Goal: Task Accomplishment & Management: Complete application form

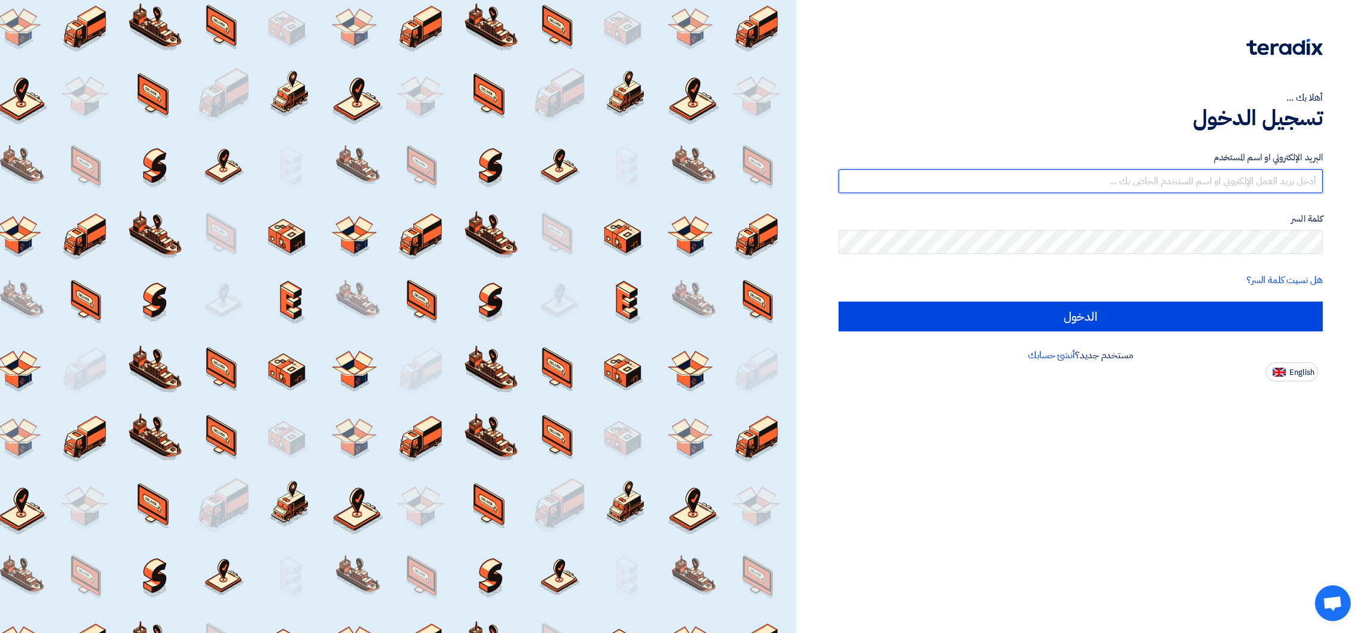
click at [1110, 185] on input "text" at bounding box center [1081, 181] width 484 height 24
drag, startPoint x: 1267, startPoint y: 182, endPoint x: 1325, endPoint y: 186, distance: 58.0
click at [1325, 186] on div "أهلا بك ... تسجيل الدخول البريد الإلكتروني او اسم المستخدم [EMAIL_ADDRESS]@00 ك…" at bounding box center [1080, 190] width 551 height 381
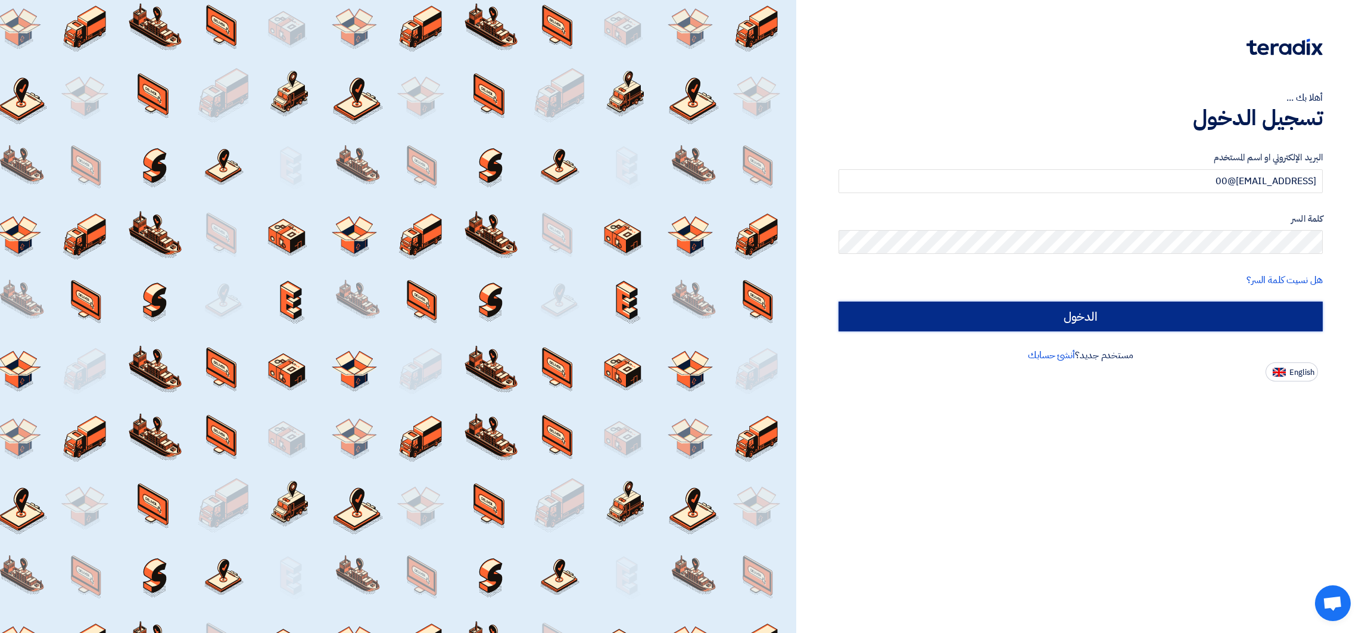
click at [1103, 323] on input "الدخول" at bounding box center [1081, 316] width 484 height 30
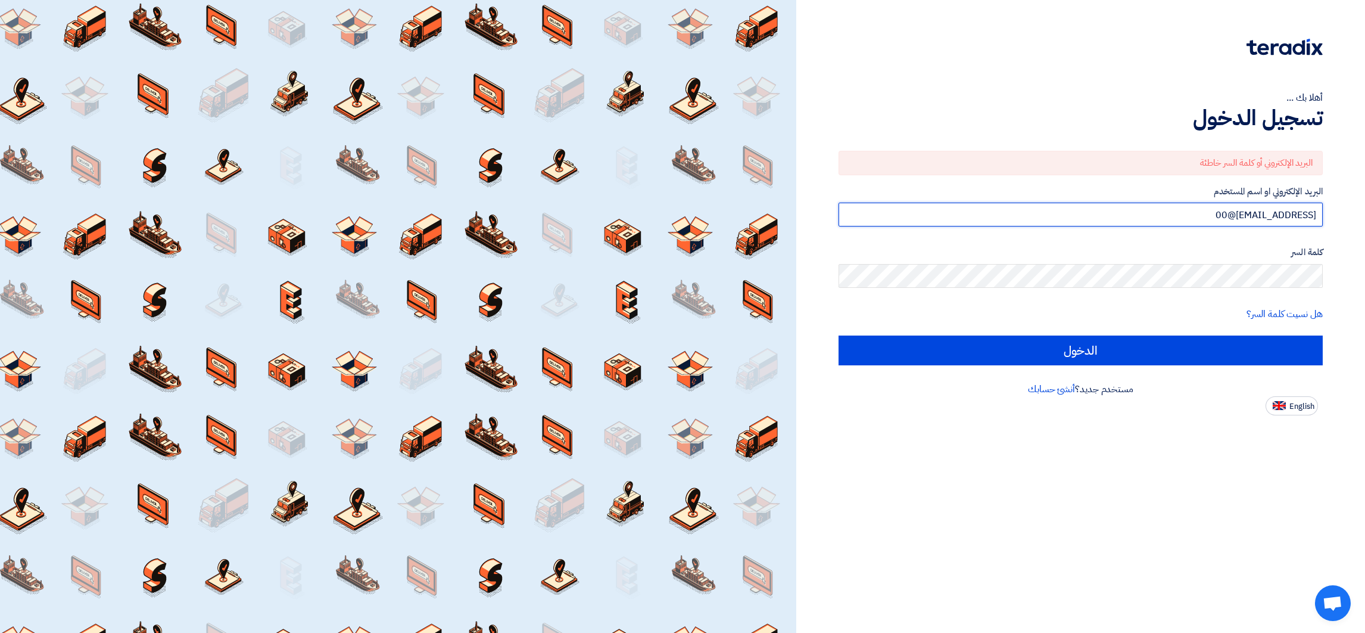
drag, startPoint x: 1270, startPoint y: 213, endPoint x: 1321, endPoint y: 210, distance: 50.1
click at [1321, 210] on input "[EMAIL_ADDRESS]@00" at bounding box center [1081, 215] width 484 height 24
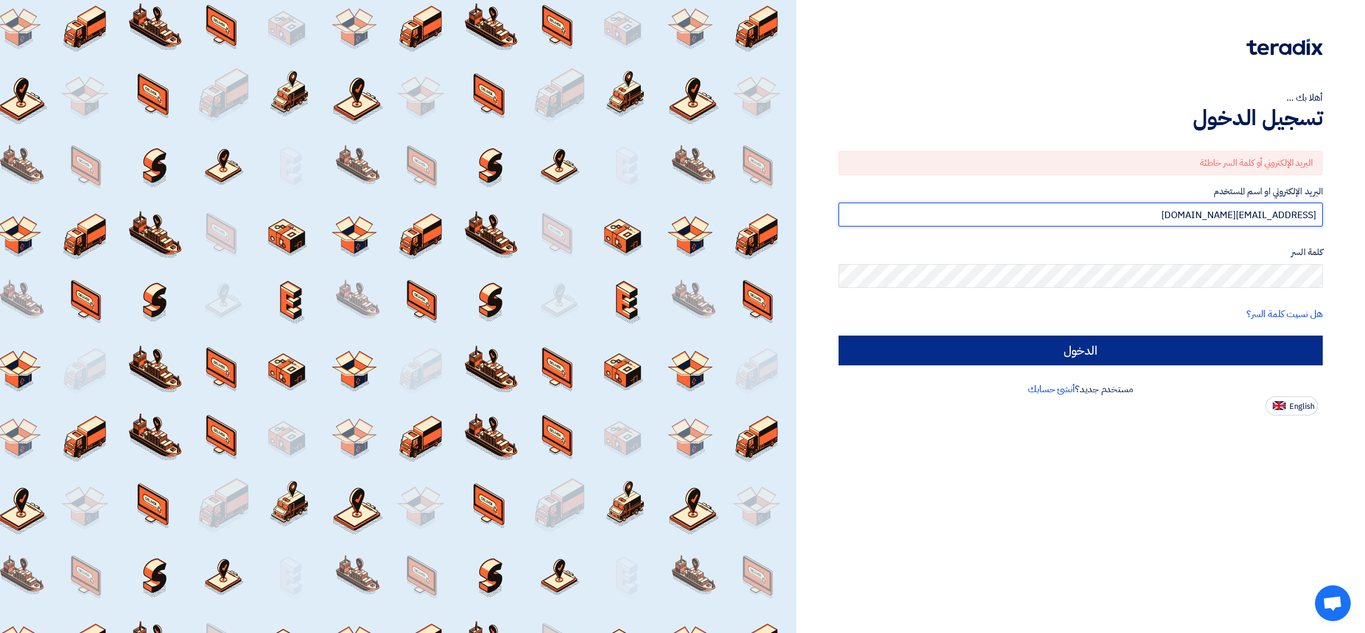
type input "[EMAIL_ADDRESS][DOMAIN_NAME]"
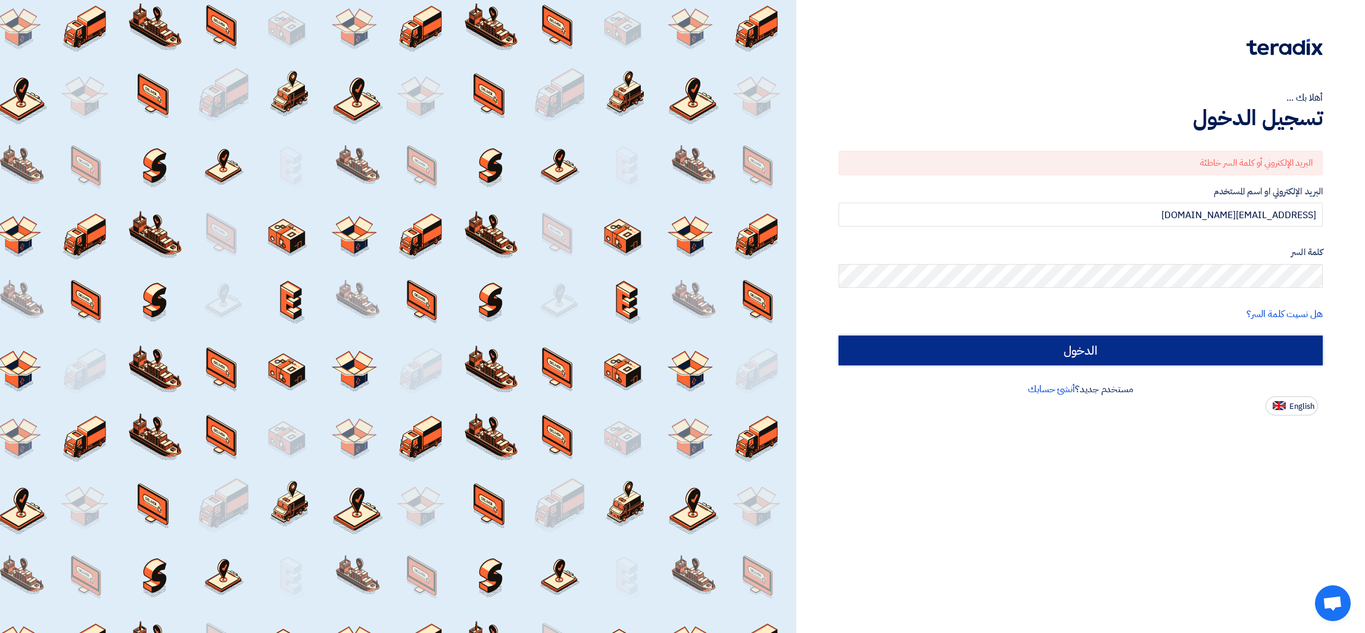
click at [1037, 342] on input "الدخول" at bounding box center [1081, 350] width 484 height 30
type input "Sign in"
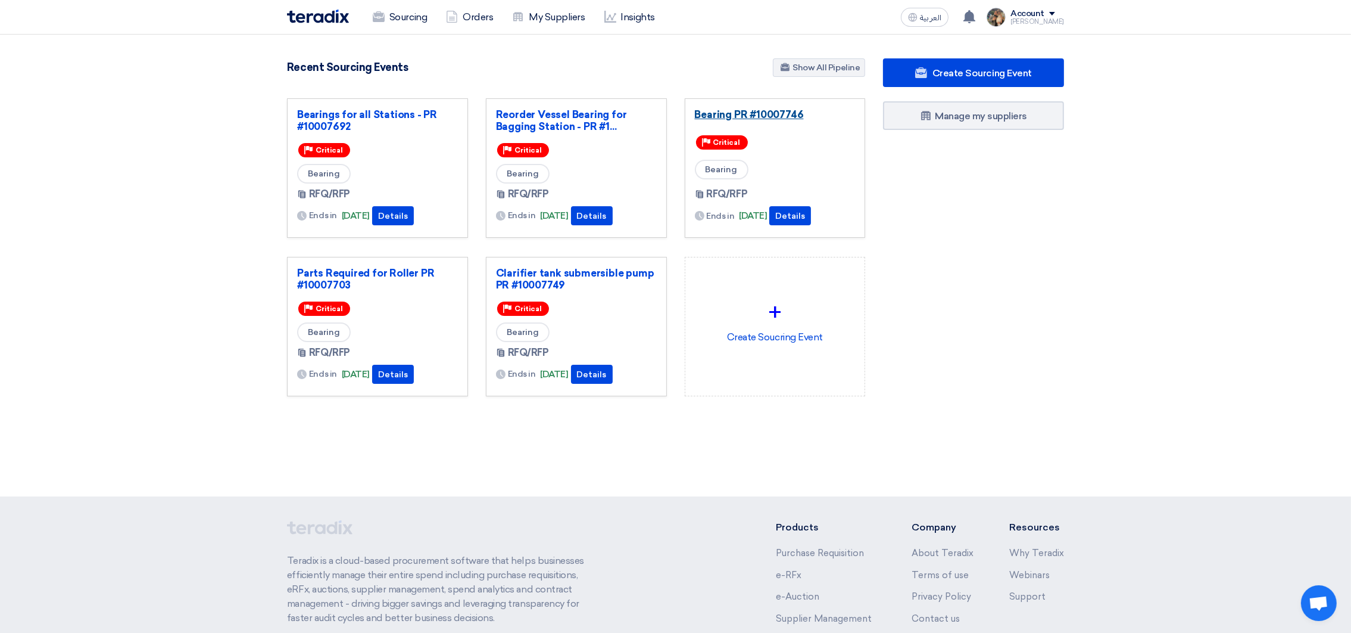
click at [793, 115] on link "Bearing PR #10007746" at bounding box center [775, 114] width 161 height 12
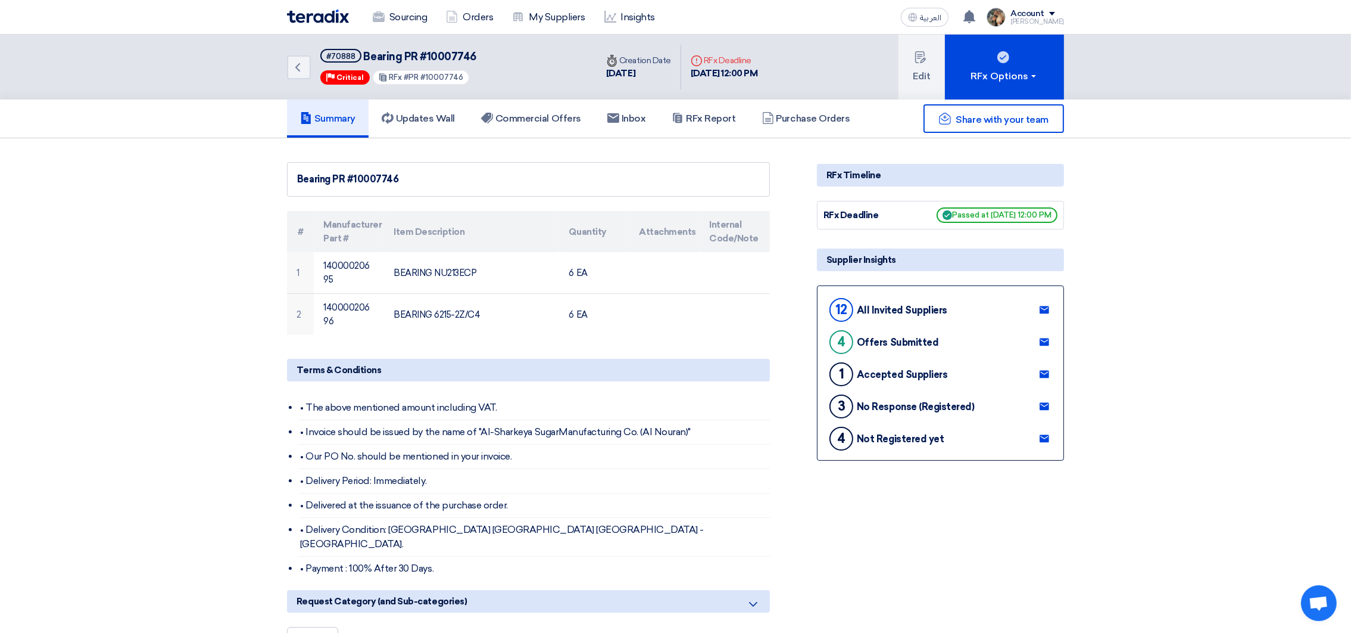
click at [834, 116] on div "Share with your team" at bounding box center [940, 118] width 247 height 29
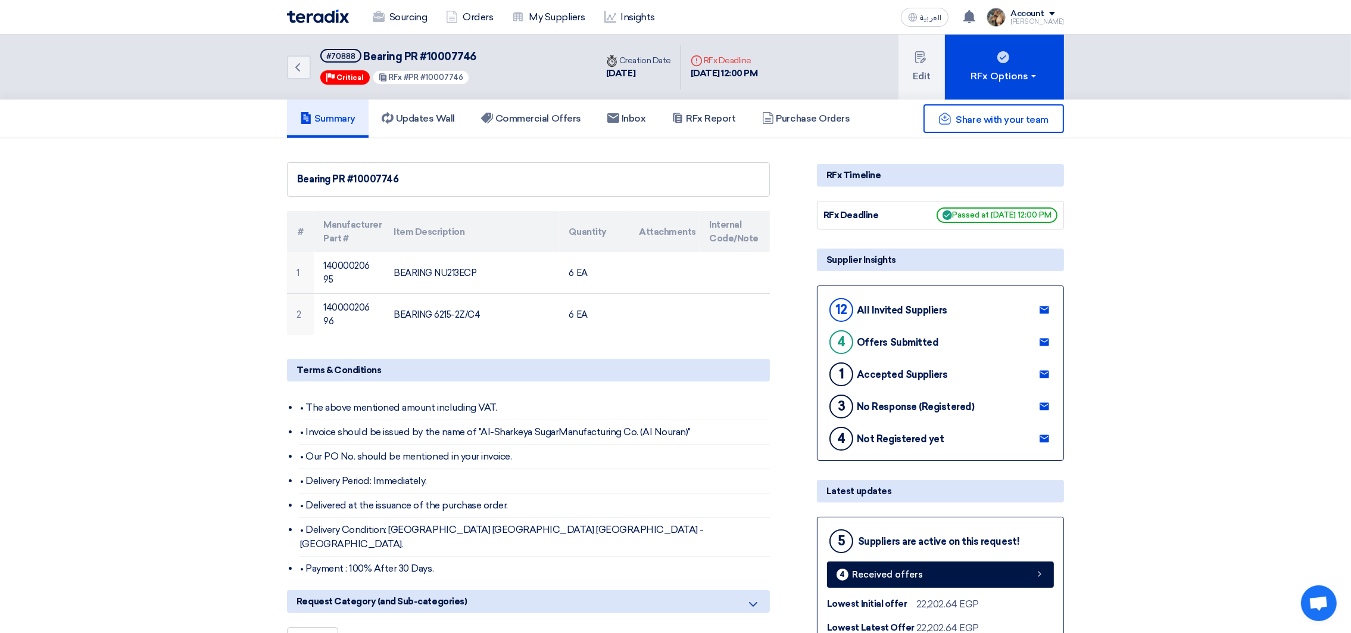
click at [799, 91] on div "Back #70888 Bearing PR #10007746 Priority Critical RFx #PR #10007746 Time Creat…" at bounding box center [675, 67] width 777 height 65
click at [807, 116] on h5 "Purchase Orders" at bounding box center [806, 119] width 88 height 12
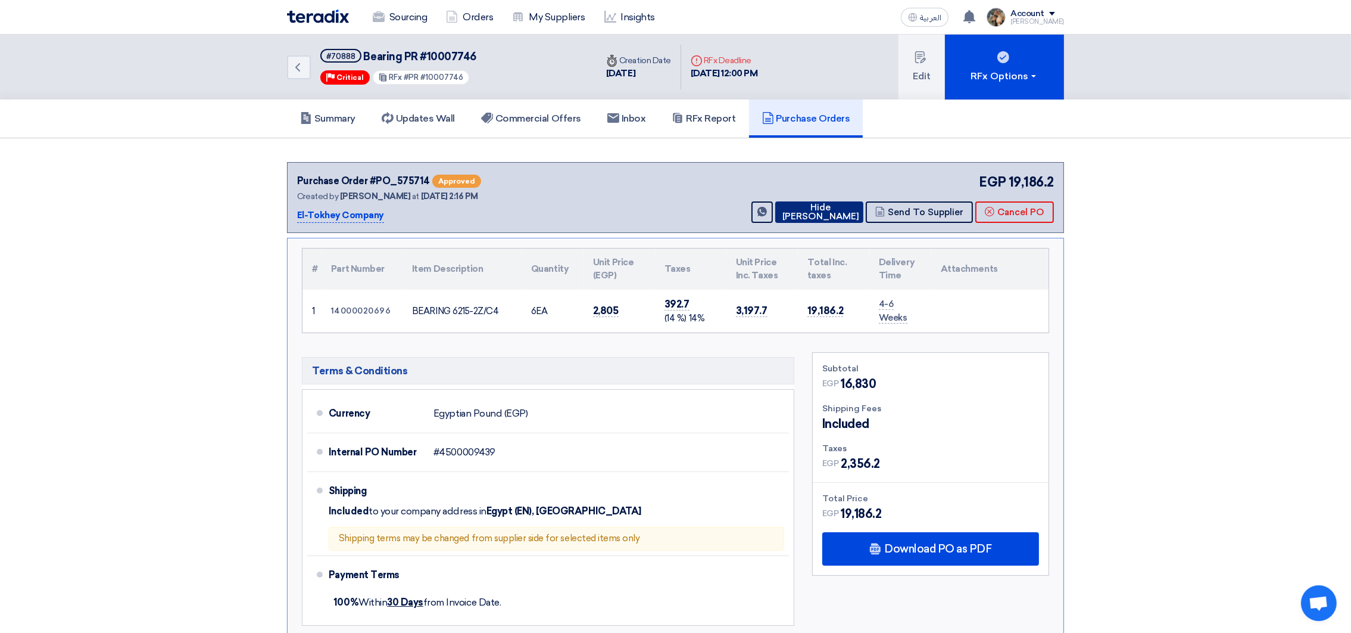
click at [817, 219] on button "Hide [PERSON_NAME]" at bounding box center [820, 211] width 88 height 21
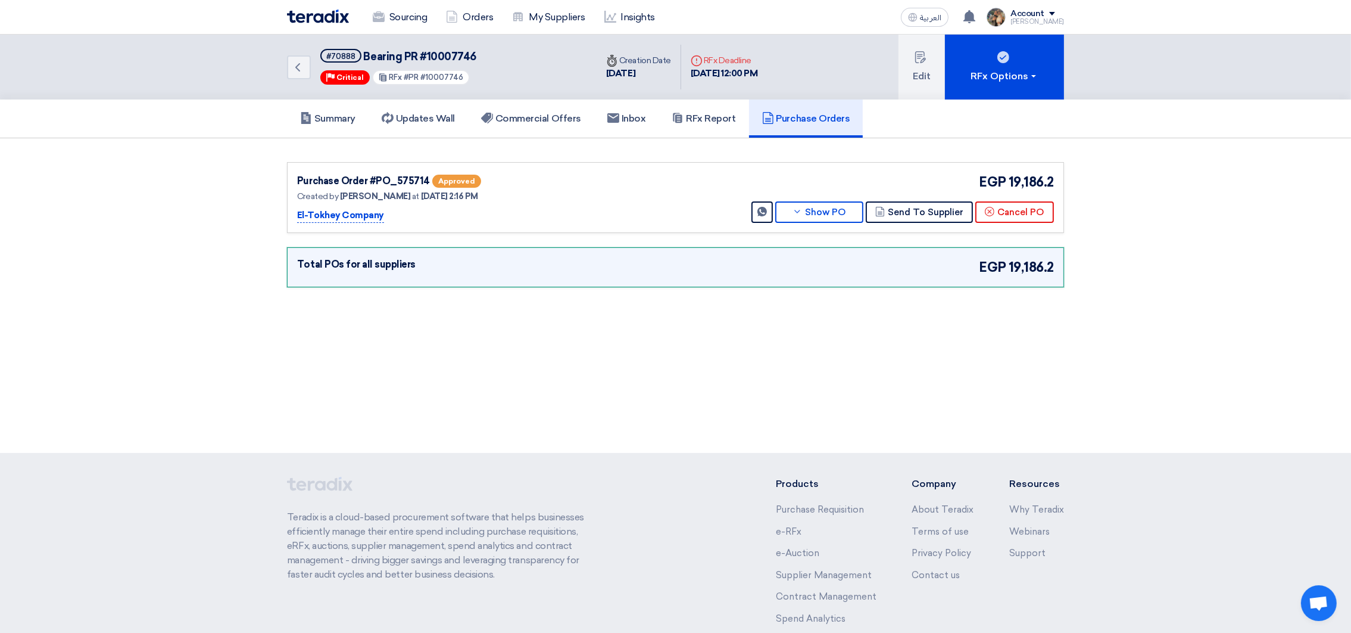
click at [823, 197] on div "EGP 19,186.2 Send Message Show PO Send To Supplier Cancel PO" at bounding box center [901, 197] width 305 height 51
click at [826, 210] on button "Show PO" at bounding box center [820, 211] width 88 height 21
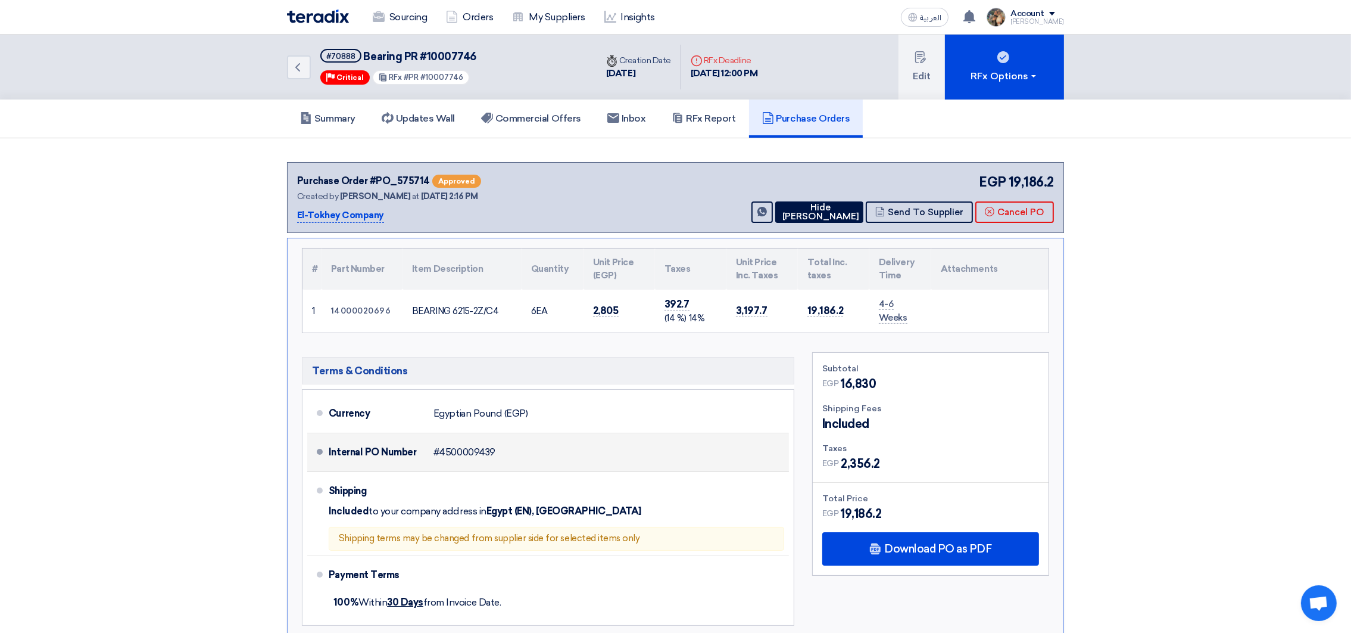
click at [474, 446] on span "#4500009439" at bounding box center [465, 452] width 62 height 12
copy span "4500009439"
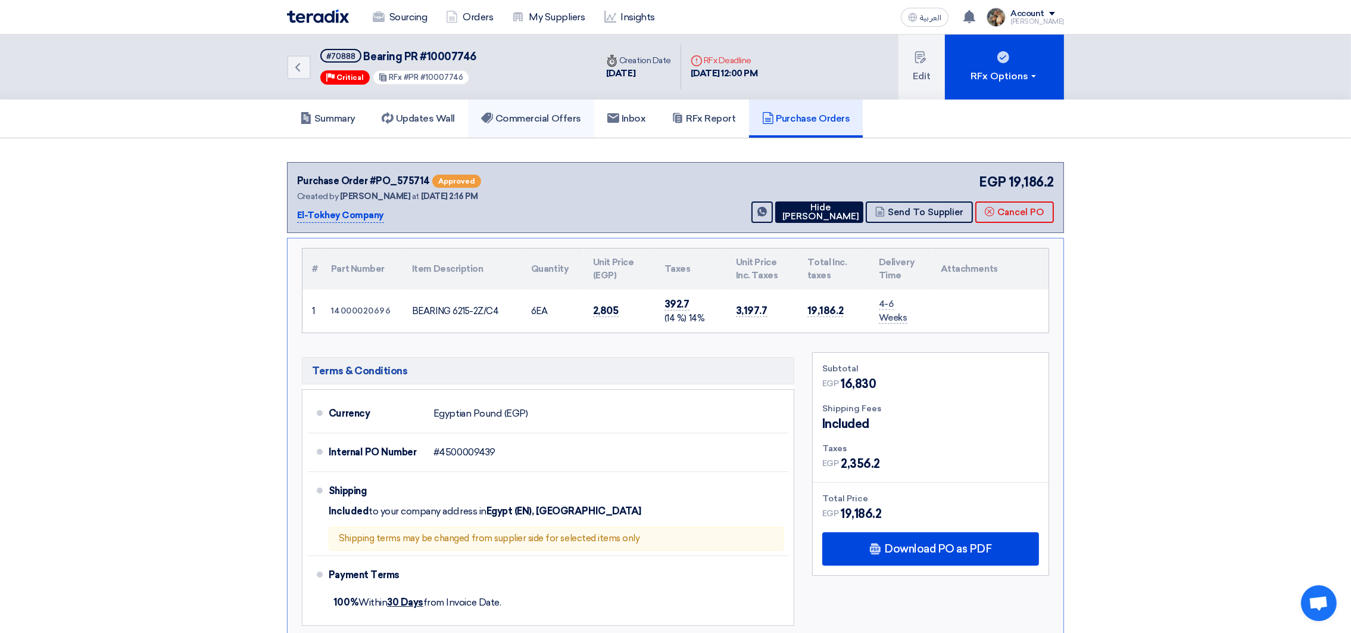
click at [525, 127] on link "Commercial Offers" at bounding box center [531, 118] width 126 height 38
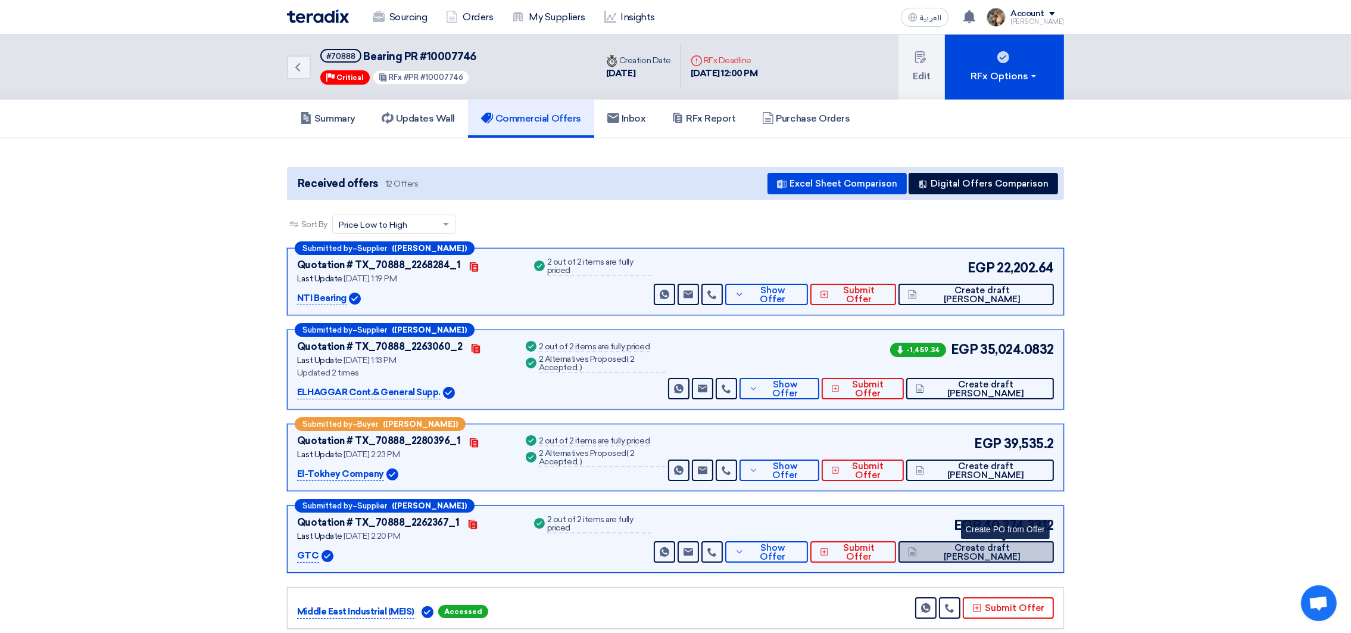
click at [1005, 547] on span "Create draft [PERSON_NAME]" at bounding box center [982, 552] width 124 height 18
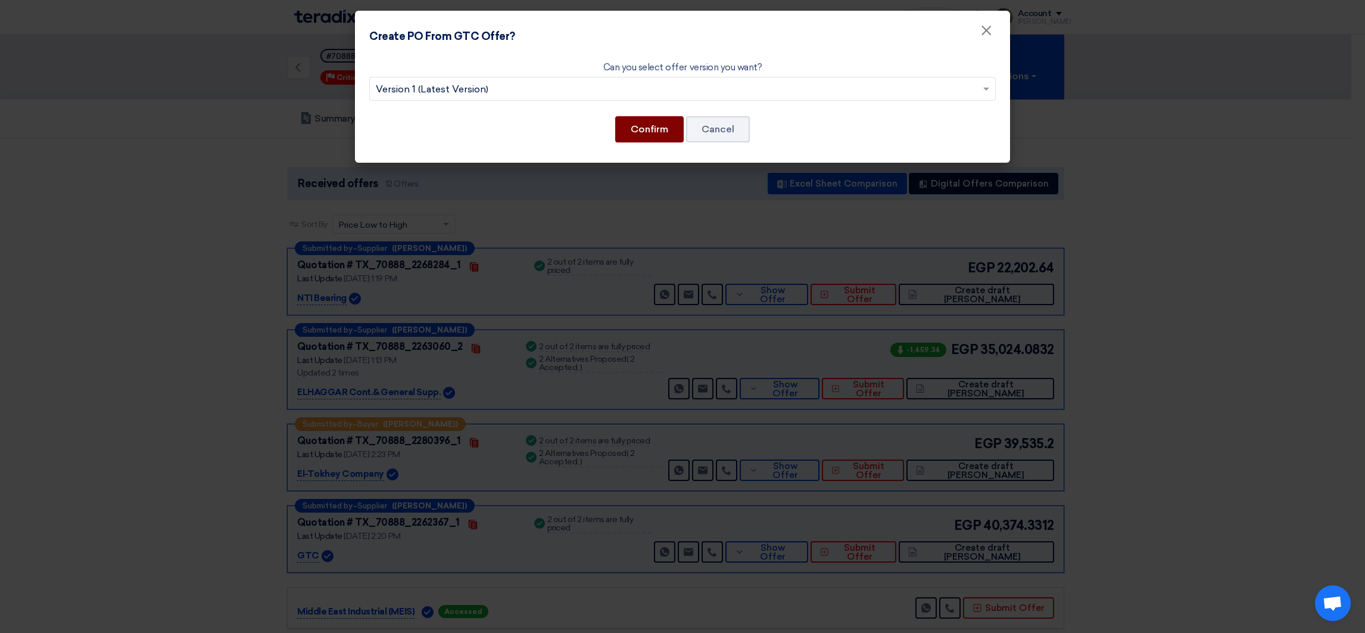
click at [630, 139] on button "Confirm" at bounding box center [649, 129] width 68 height 26
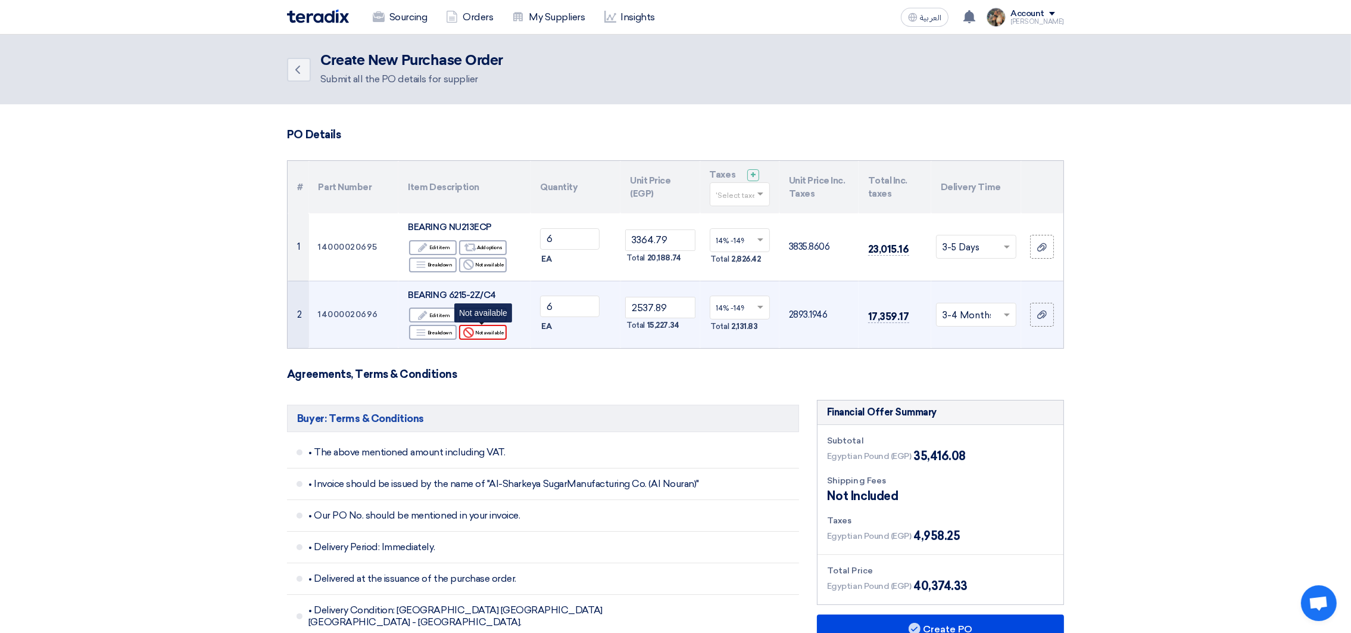
click at [477, 328] on div "Reject Not available" at bounding box center [483, 332] width 48 height 15
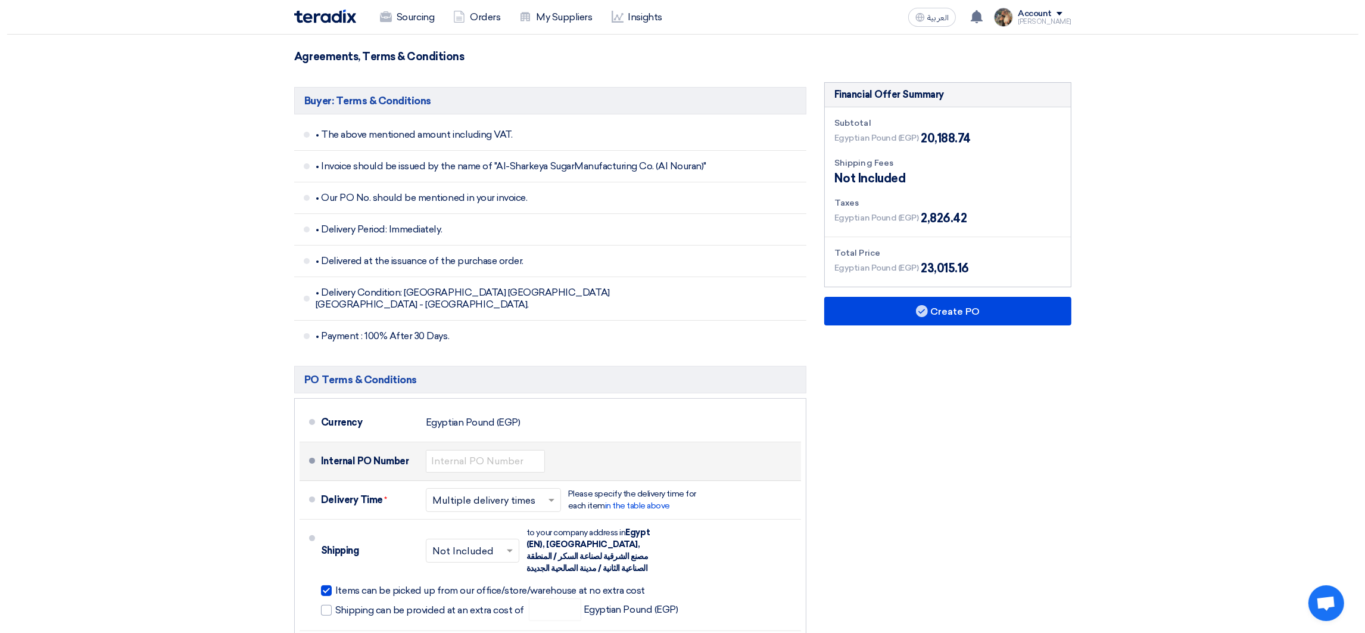
scroll to position [357, 0]
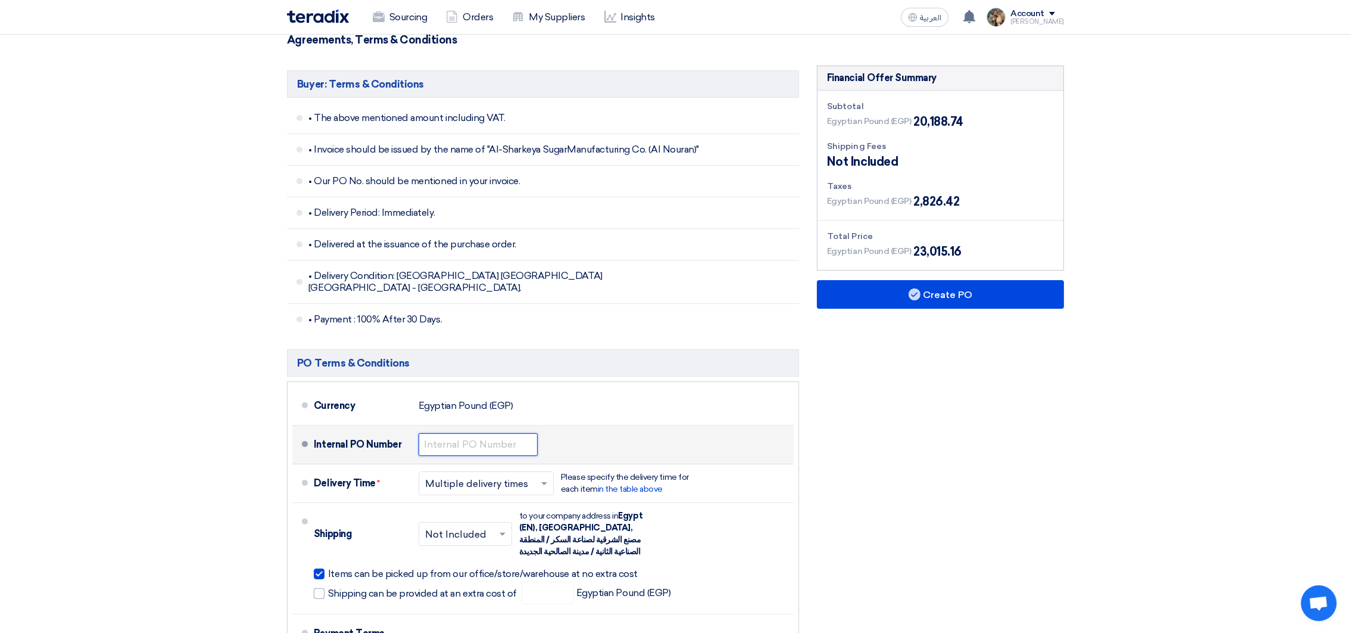
paste input "4500009439"
drag, startPoint x: 476, startPoint y: 431, endPoint x: 488, endPoint y: 429, distance: 12.6
click at [488, 433] on input "4500009439" at bounding box center [478, 444] width 119 height 23
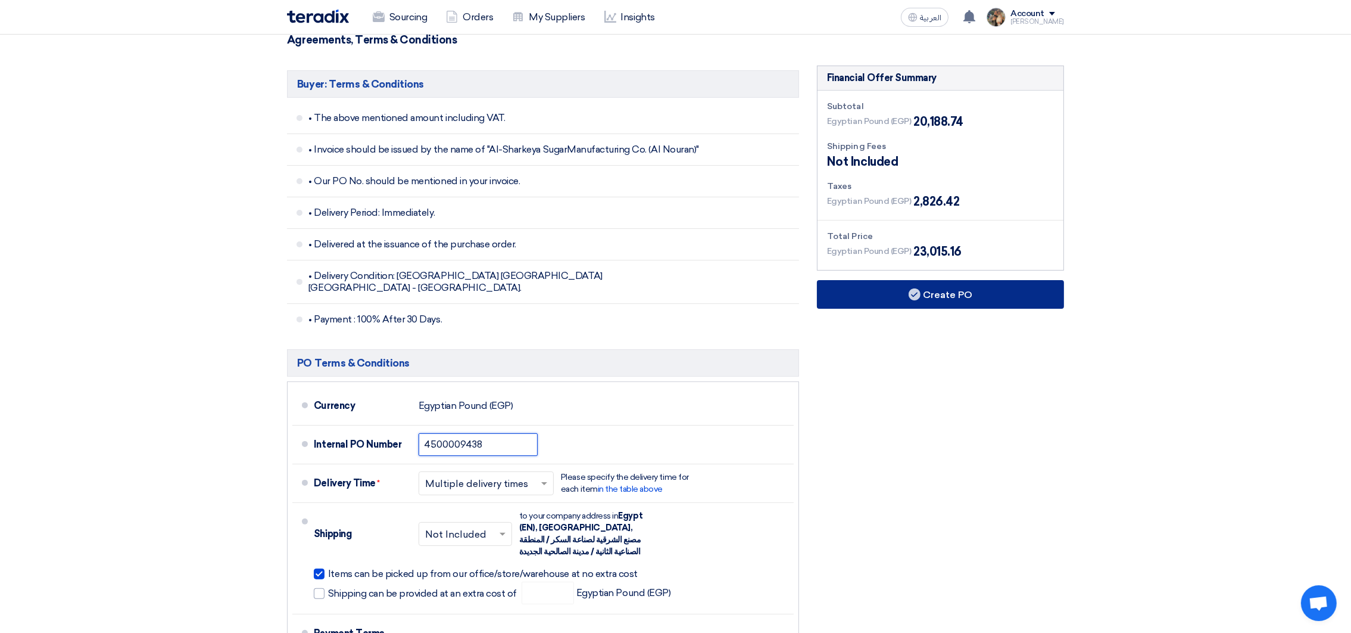
type input "4500009438"
click at [914, 296] on use at bounding box center [915, 294] width 12 height 12
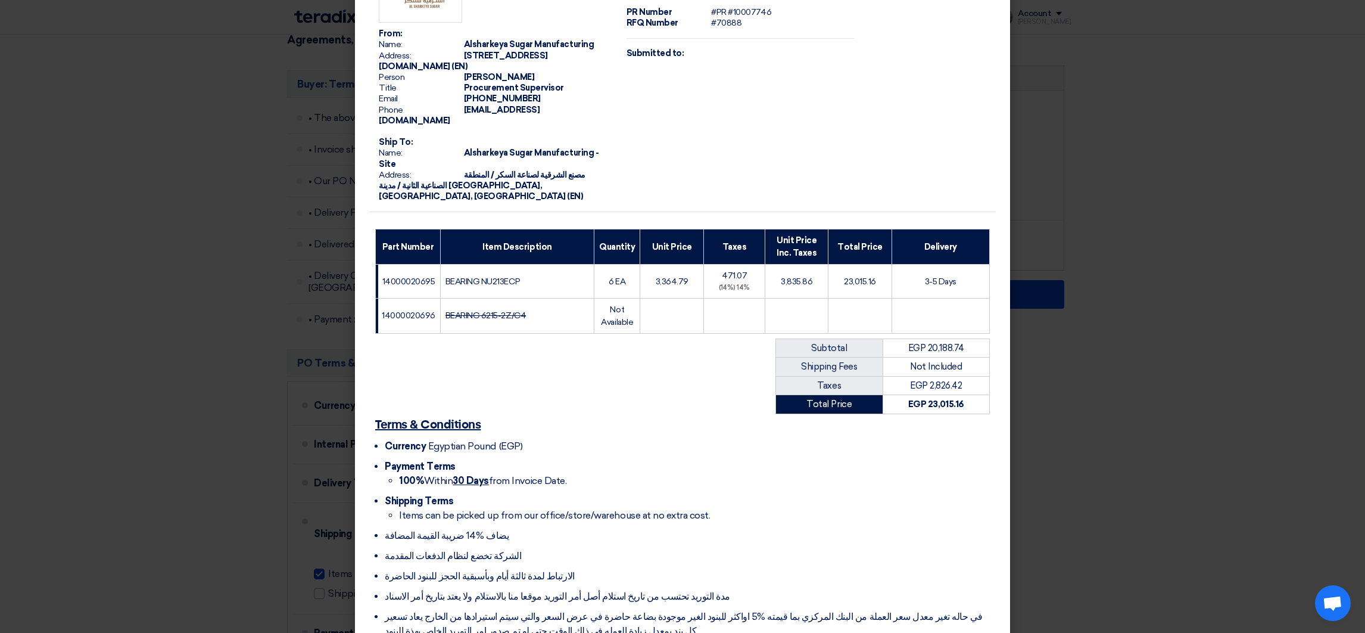
scroll to position [165, 0]
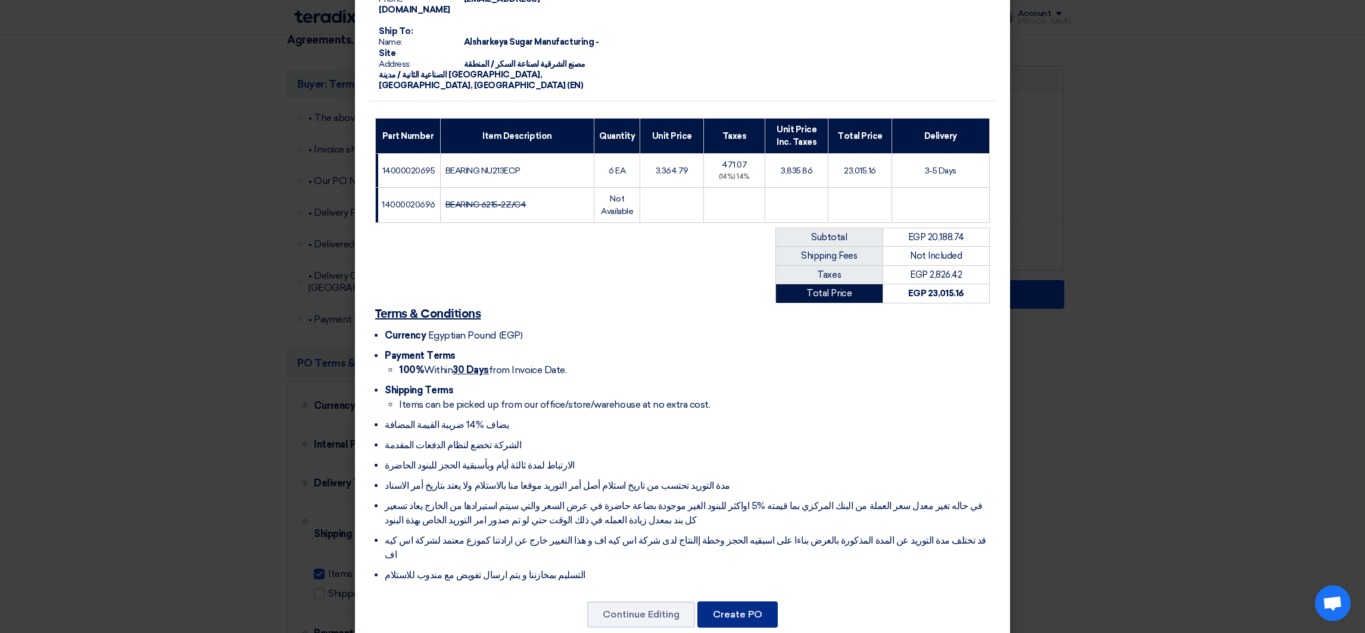
click at [743, 601] on button "Create PO" at bounding box center [737, 614] width 80 height 26
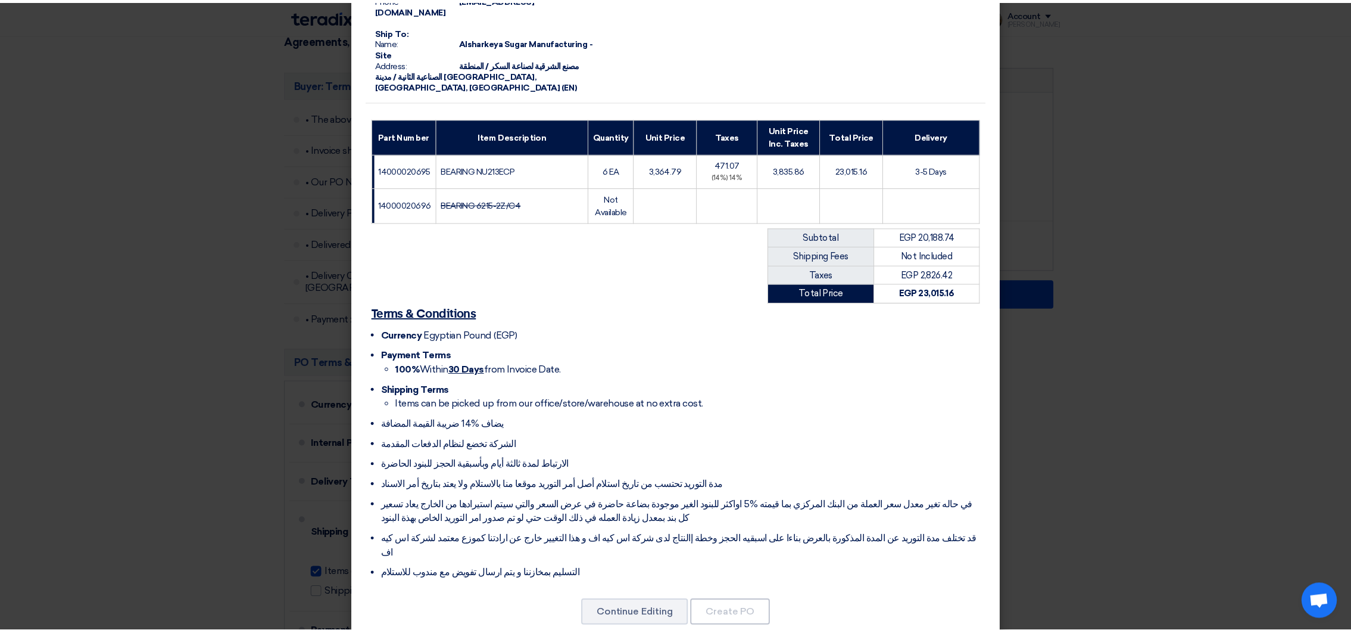
scroll to position [0, 0]
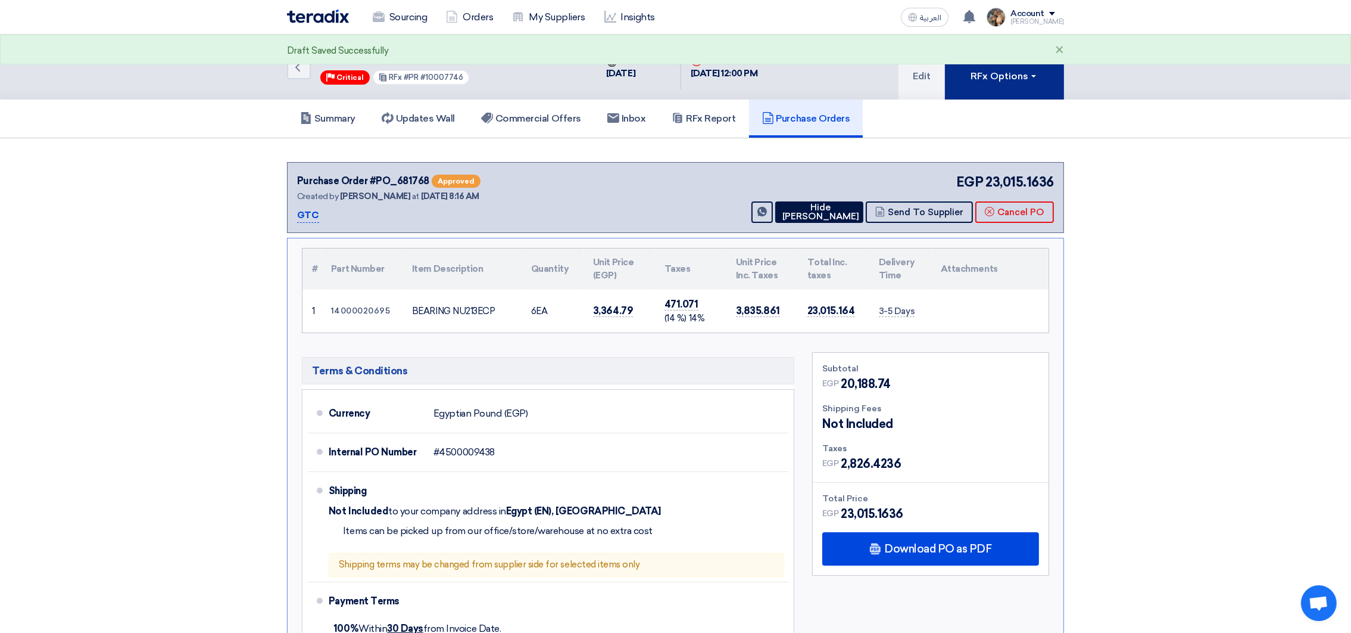
click at [973, 85] on button "RFx Options" at bounding box center [1004, 67] width 119 height 65
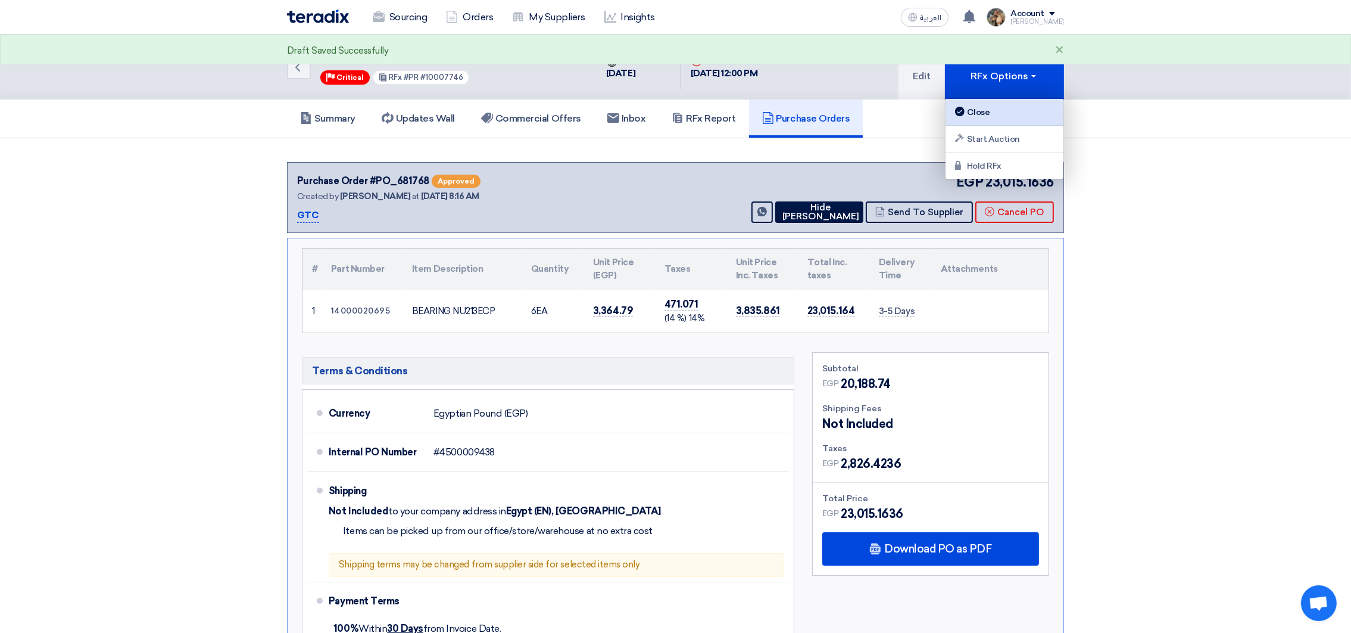
click at [974, 124] on link "Close" at bounding box center [1005, 112] width 118 height 27
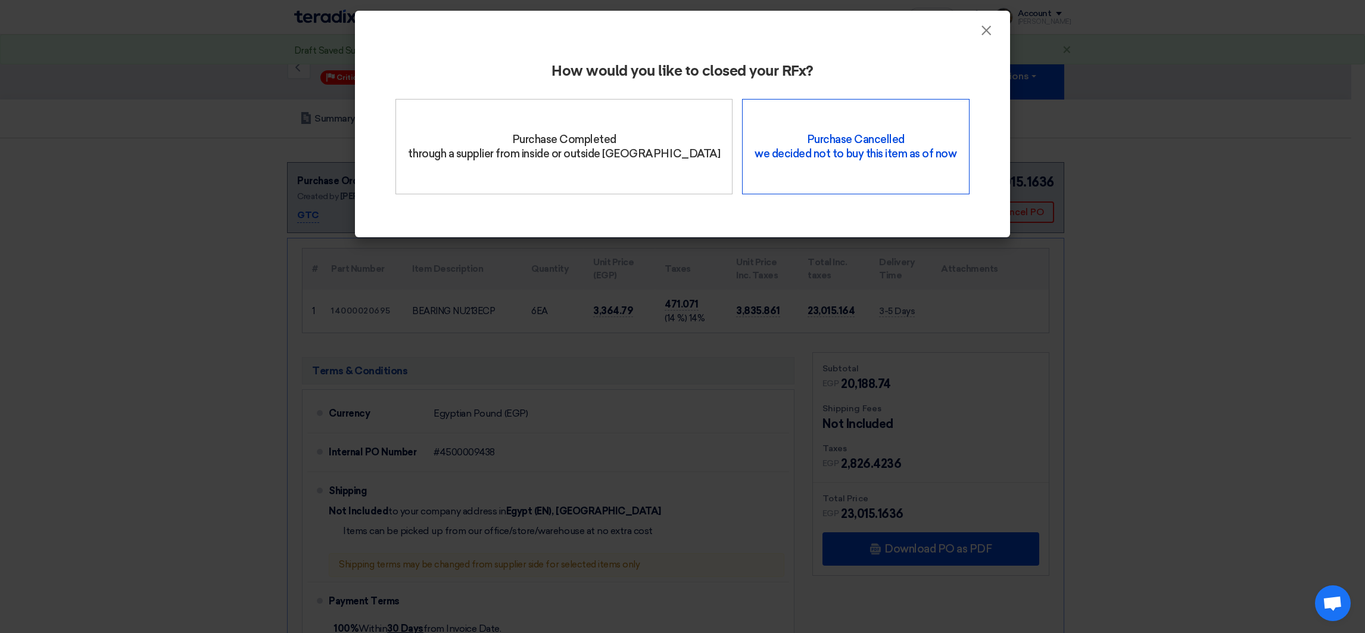
click at [780, 135] on div "Purchase Cancelled we decided not to buy this item as of now" at bounding box center [855, 146] width 227 height 95
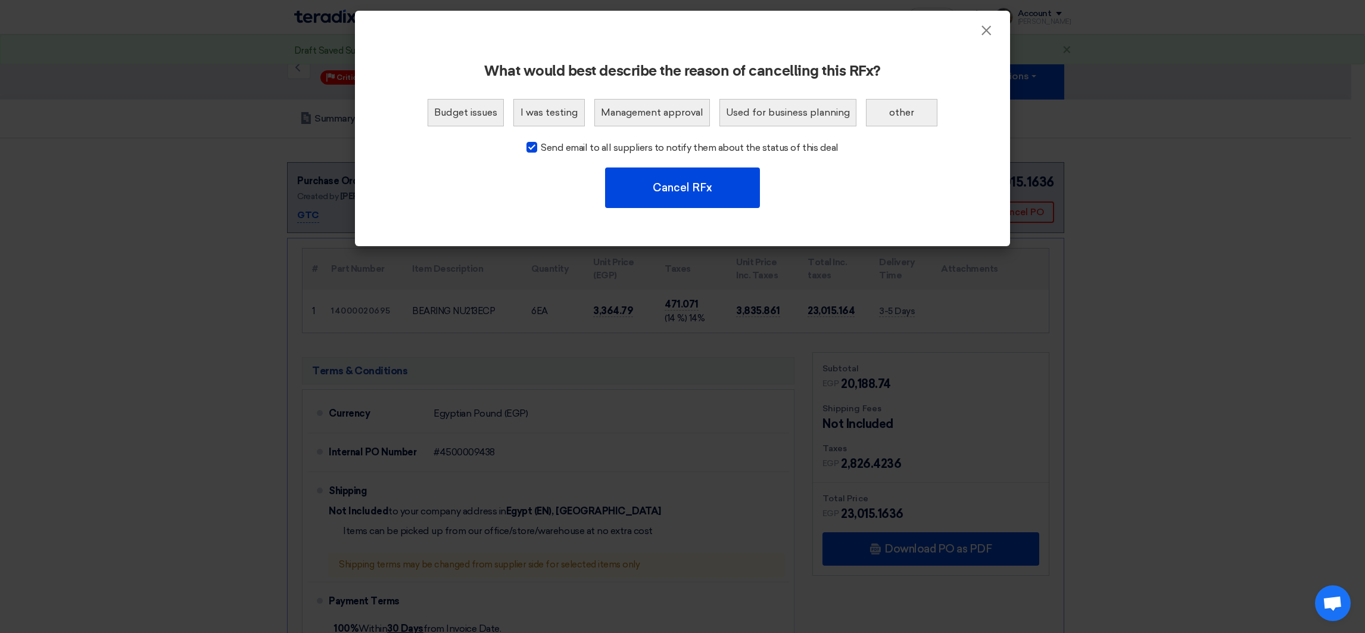
click at [982, 41] on div "What would best describe the reason of cancelling this RFx? Budget issues I was…" at bounding box center [682, 142] width 655 height 208
click at [982, 39] on div "What would best describe the reason of cancelling this RFx? Budget issues I was…" at bounding box center [682, 142] width 655 height 208
drag, startPoint x: 980, startPoint y: 33, endPoint x: 994, endPoint y: 55, distance: 26.8
click at [978, 32] on button "×" at bounding box center [986, 31] width 31 height 24
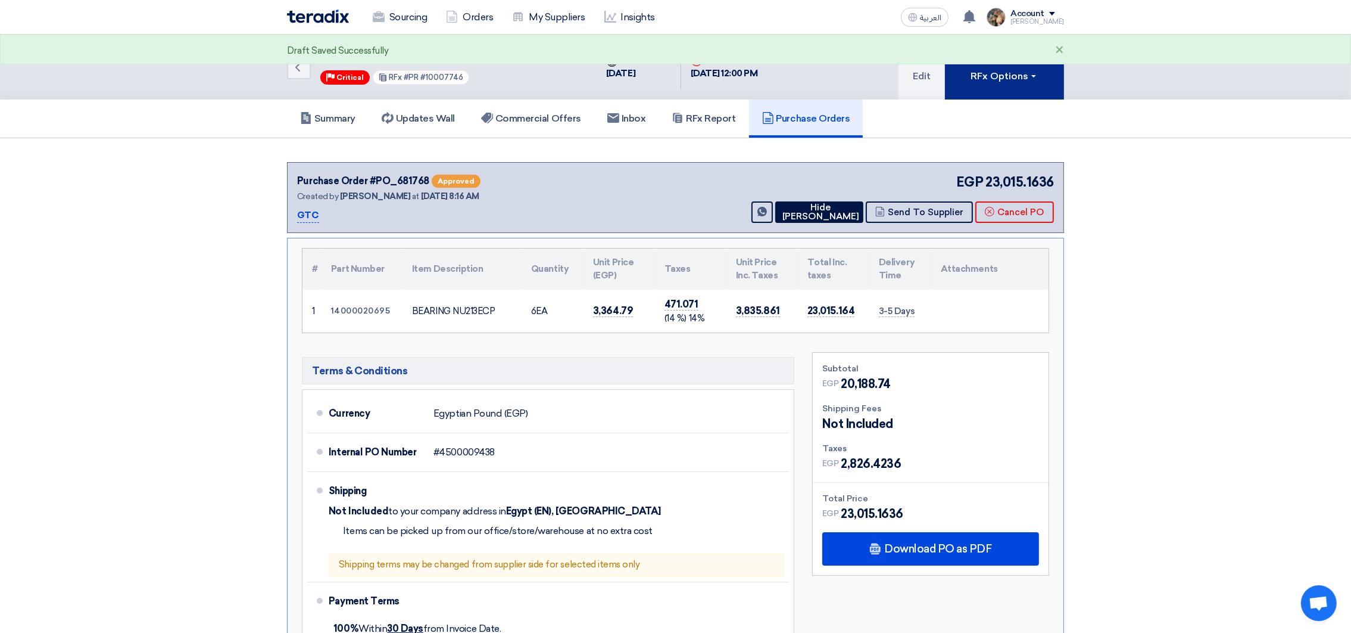
click at [1010, 88] on button "RFx Options" at bounding box center [1004, 67] width 119 height 65
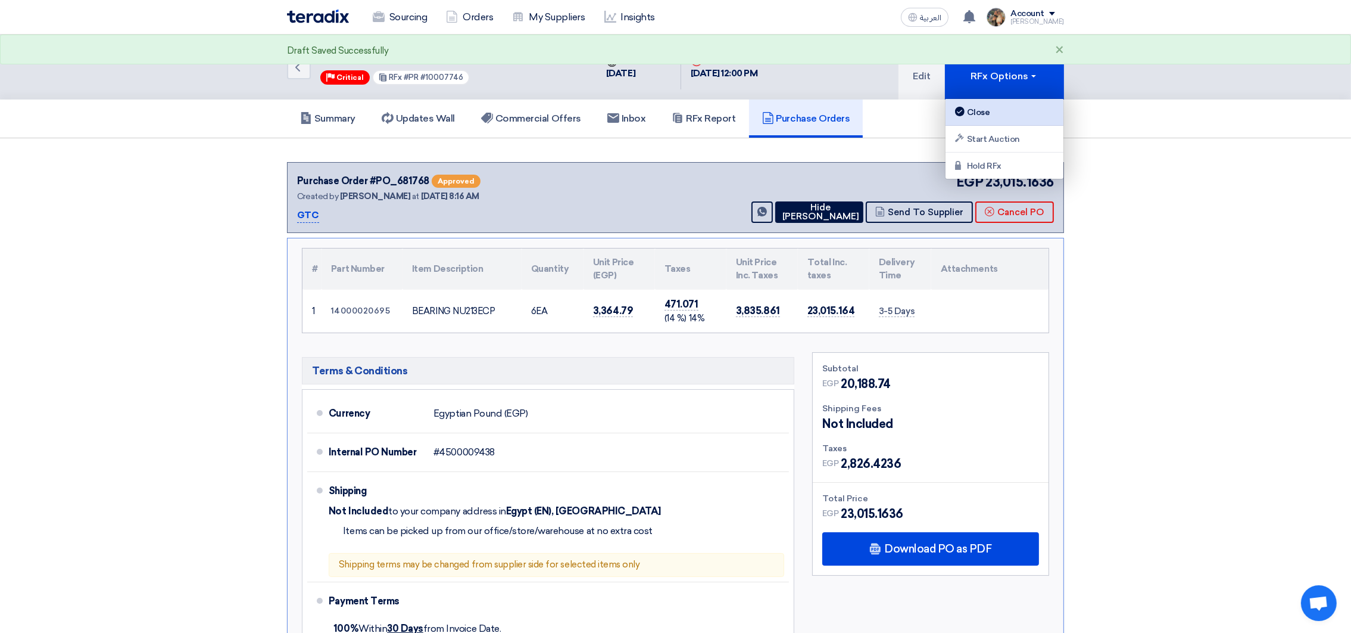
click at [1009, 116] on div "Close" at bounding box center [1005, 112] width 104 height 14
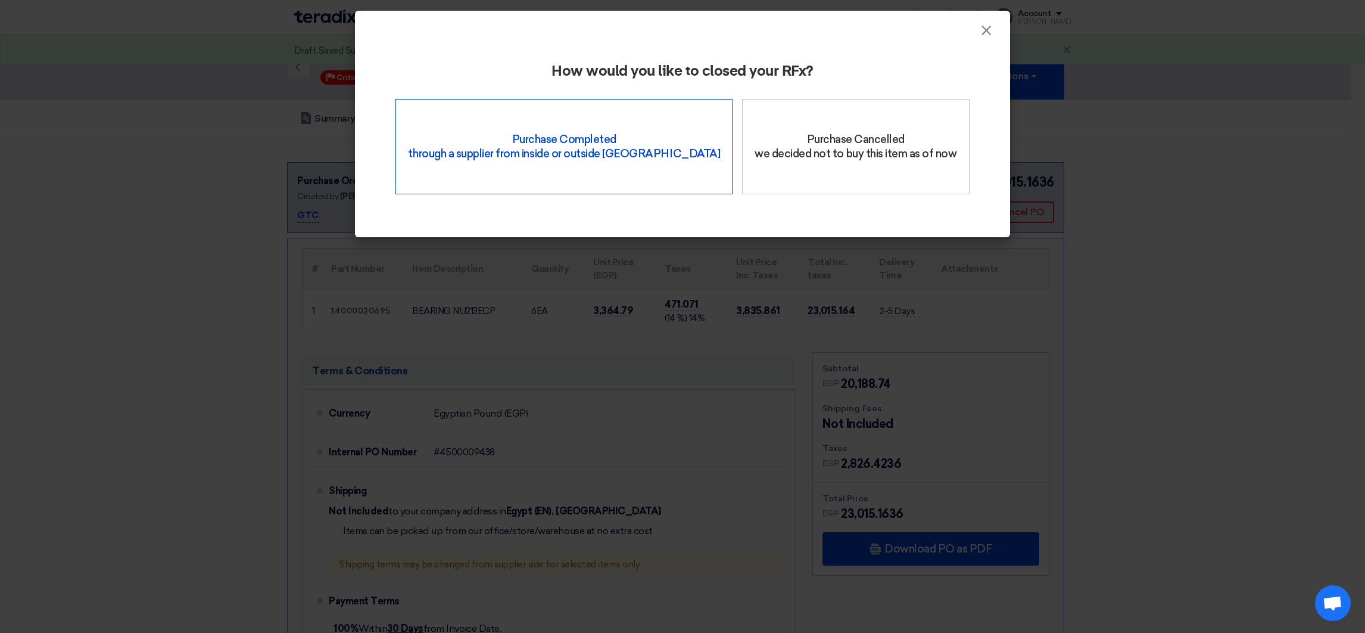
click at [622, 160] on div "Purchase Completed through a supplier from inside or outside Teradix" at bounding box center [563, 146] width 337 height 95
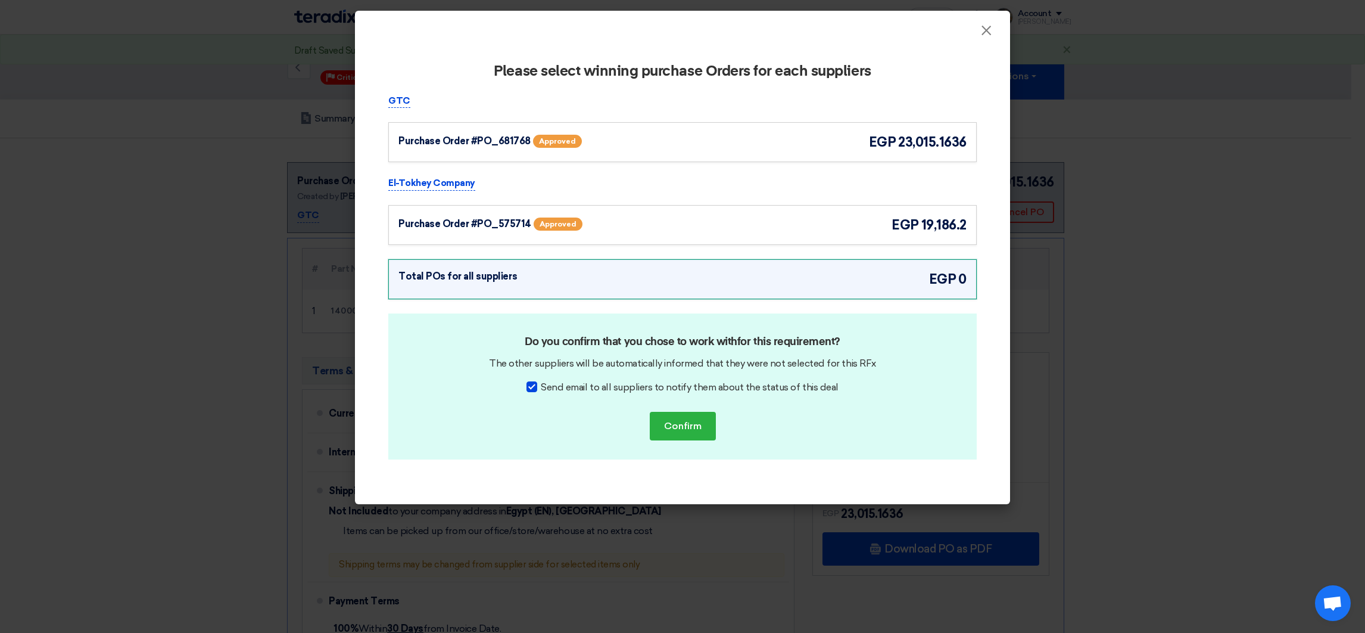
click at [806, 140] on div "Purchase Order #PO_681768 Approved egp 23,015.1636" at bounding box center [682, 142] width 568 height 20
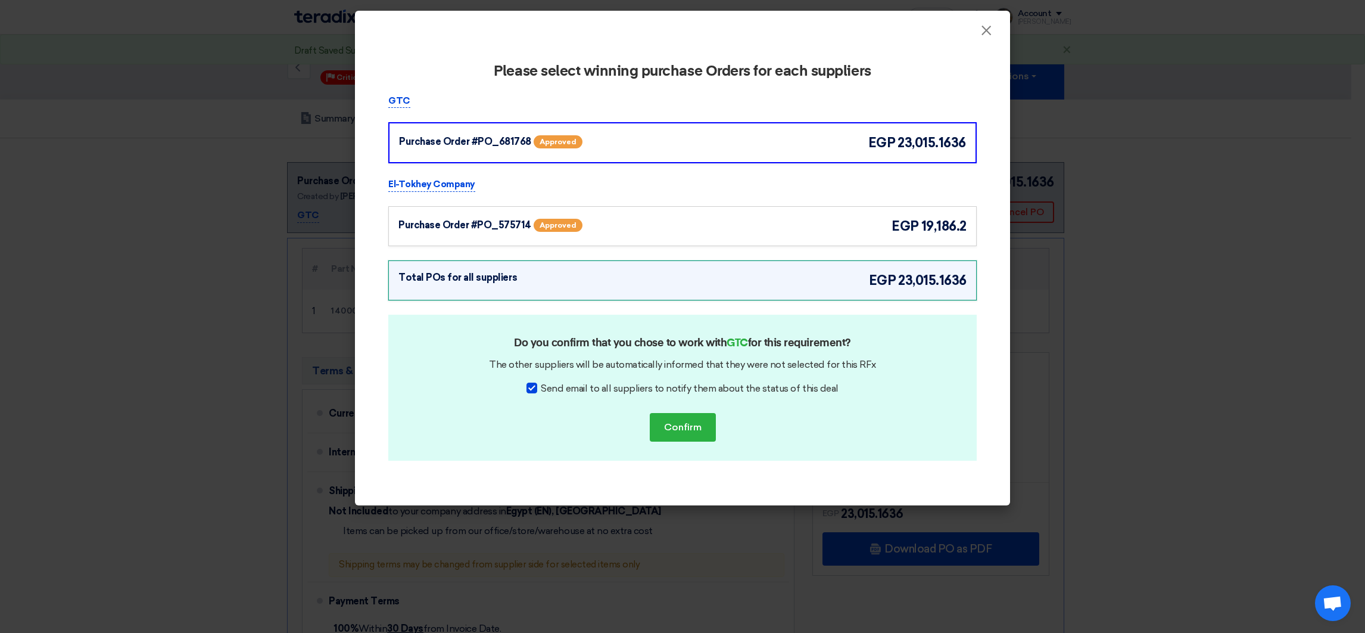
click at [821, 228] on div "Purchase Order #PO_575714 Approved egp 19,186.2" at bounding box center [682, 226] width 568 height 20
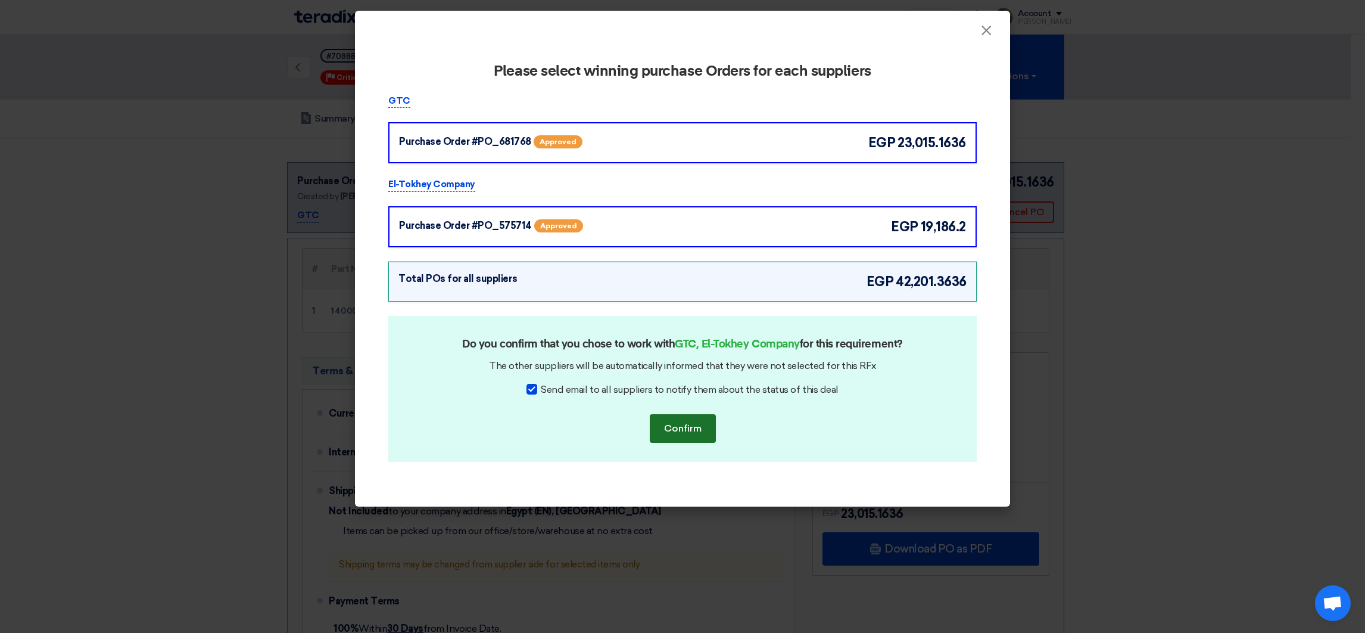
click at [689, 426] on button "Confirm" at bounding box center [683, 428] width 66 height 29
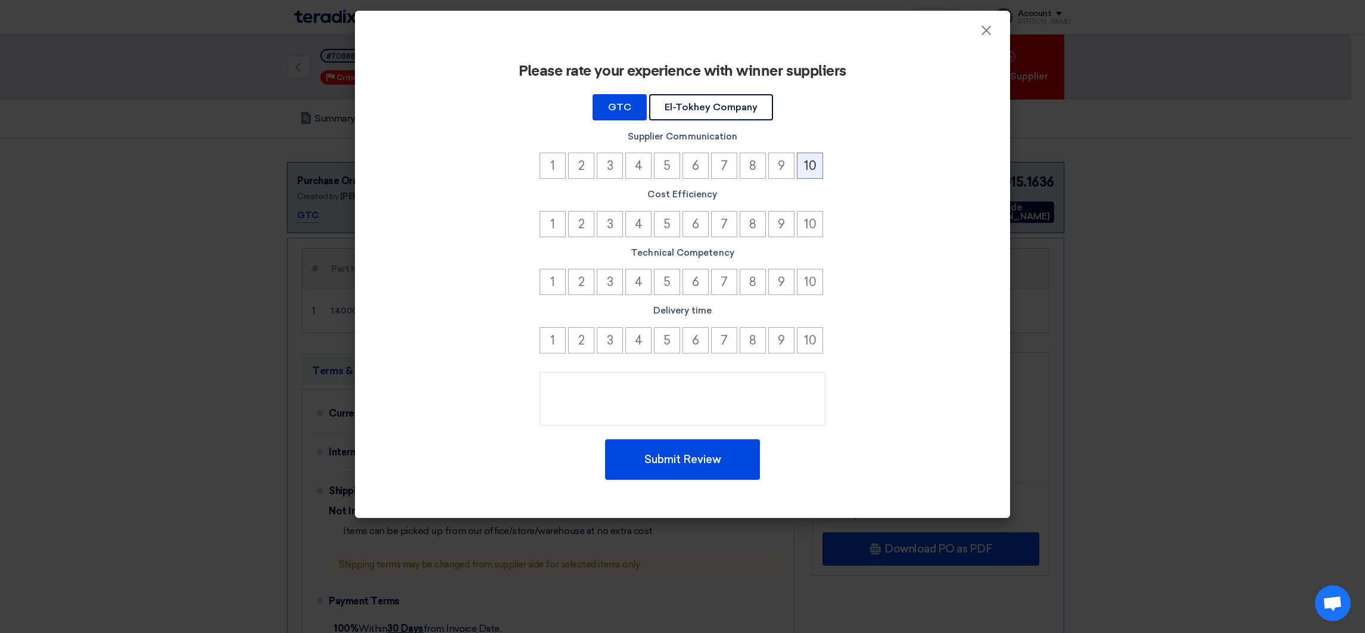
click at [805, 162] on button "10" at bounding box center [810, 165] width 26 height 26
click at [799, 221] on button "10" at bounding box center [810, 224] width 26 height 26
click at [805, 287] on button "10" at bounding box center [810, 282] width 26 height 26
click at [808, 348] on button "10" at bounding box center [810, 340] width 26 height 26
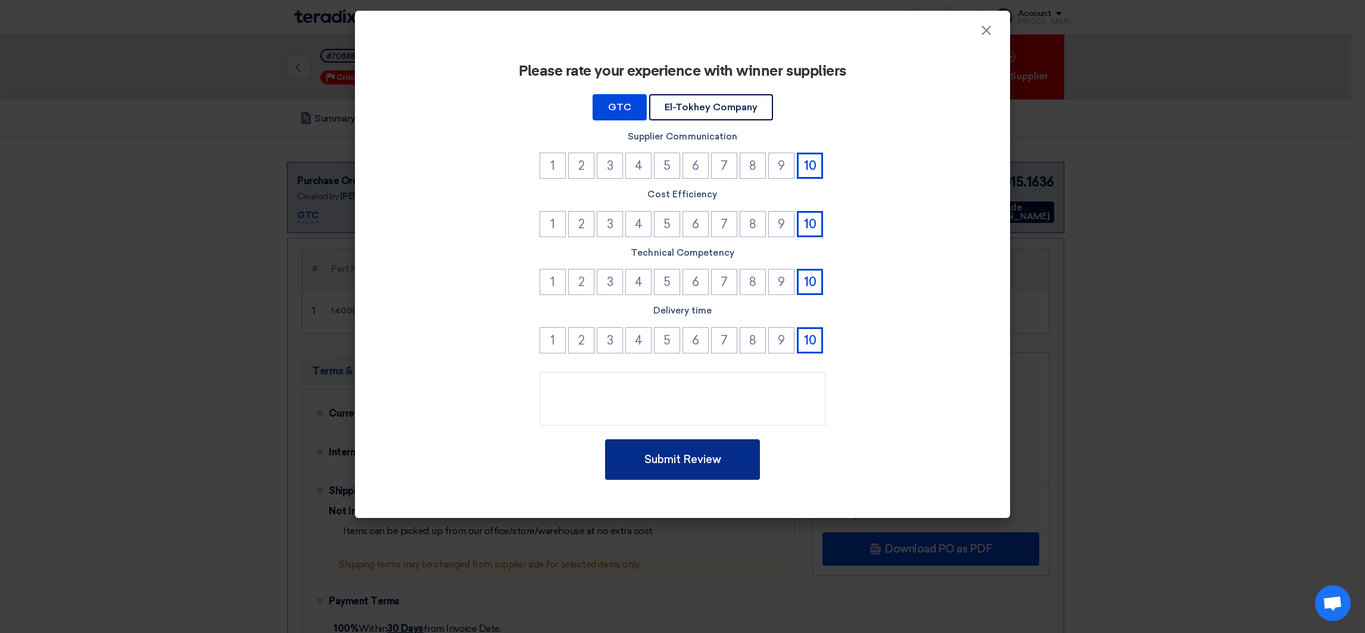
click at [674, 439] on button "Submit Review" at bounding box center [682, 459] width 155 height 41
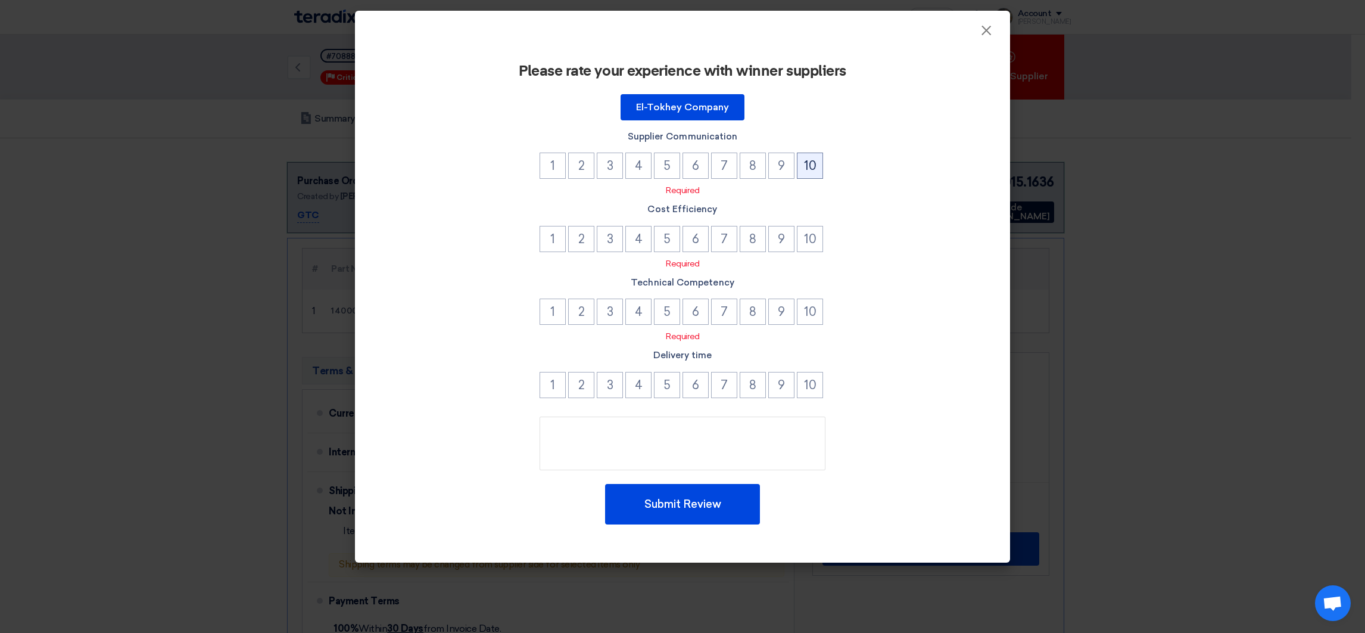
click at [810, 167] on button "10" at bounding box center [810, 165] width 26 height 26
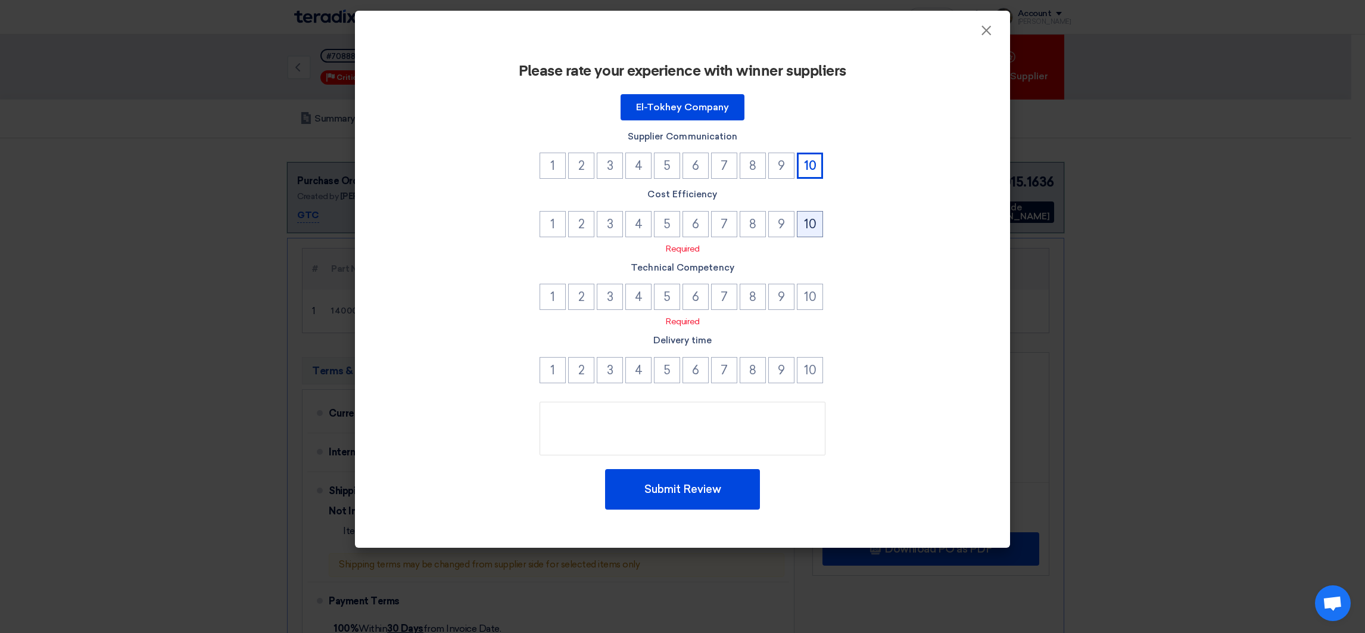
click at [814, 230] on button "10" at bounding box center [810, 224] width 26 height 26
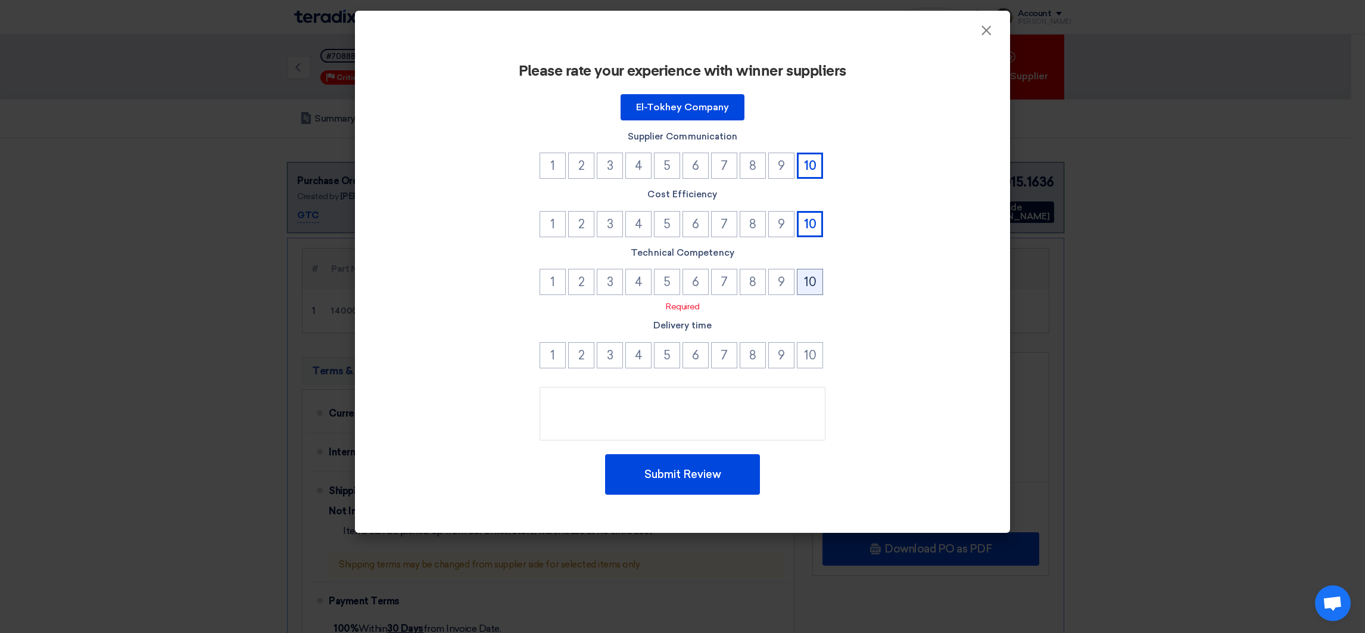
click at [806, 289] on button "10" at bounding box center [810, 282] width 26 height 26
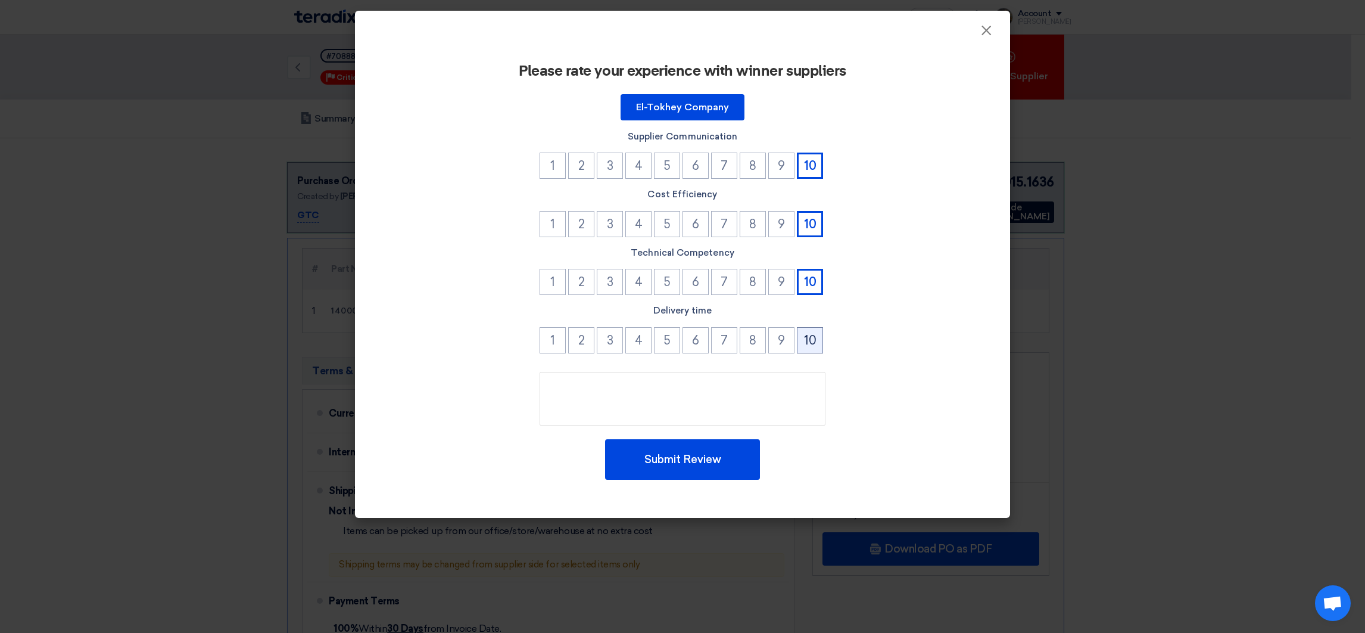
click at [804, 331] on button "10" at bounding box center [810, 340] width 26 height 26
click at [708, 426] on div "Please rate your experience with winner suppliers El-Tokhey Company Supplier Co…" at bounding box center [682, 271] width 627 height 454
click at [696, 453] on button "Submit Review" at bounding box center [682, 459] width 155 height 41
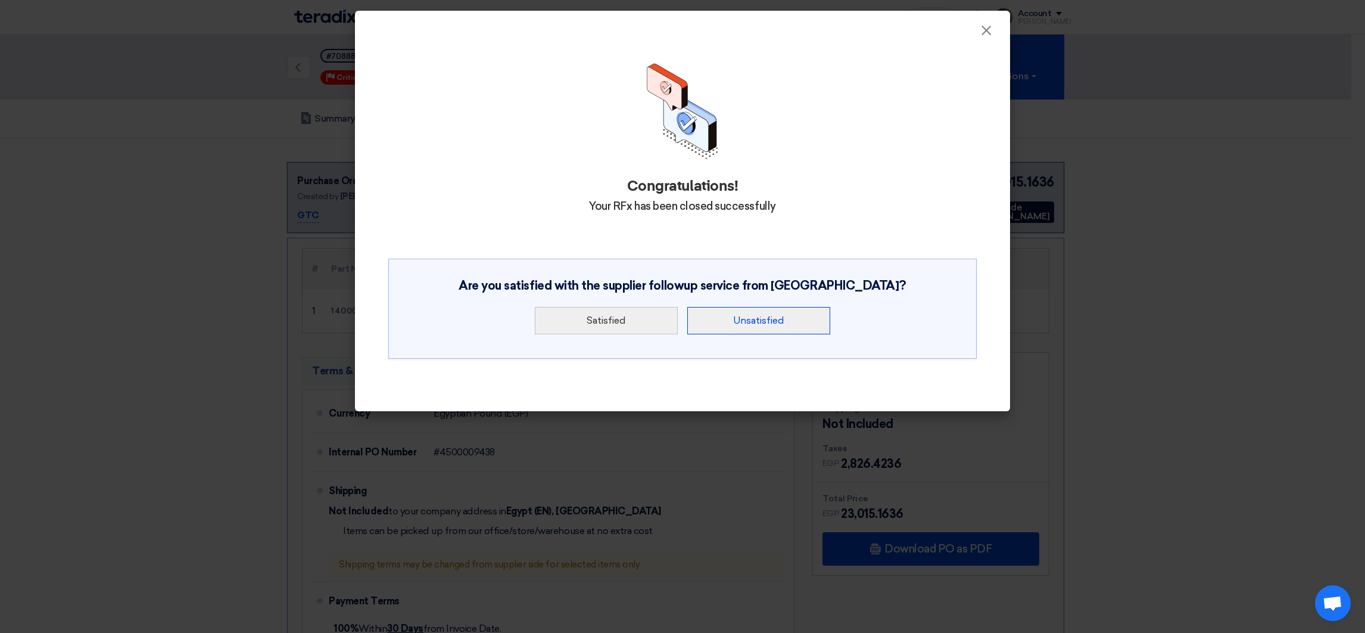
click at [748, 307] on button "Unsatisfied" at bounding box center [758, 320] width 143 height 27
click at [638, 321] on div "Satisfied Unsatisfied" at bounding box center [683, 320] width 554 height 37
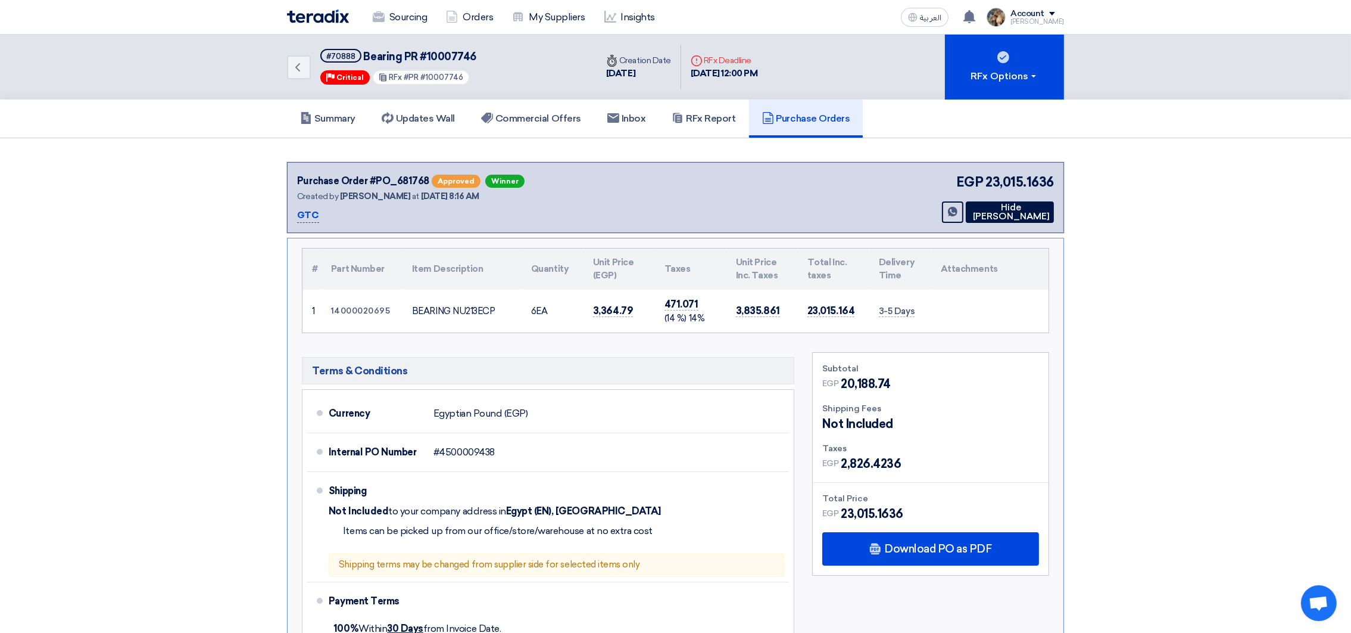
click at [326, 23] on div "Sourcing Orders My Suppliers Insights" at bounding box center [520, 17] width 466 height 26
click at [325, 23] on div "Sourcing Orders My Suppliers Insights" at bounding box center [520, 17] width 466 height 26
click at [321, 15] on img at bounding box center [318, 17] width 62 height 14
